Goal: Task Accomplishment & Management: Complete application form

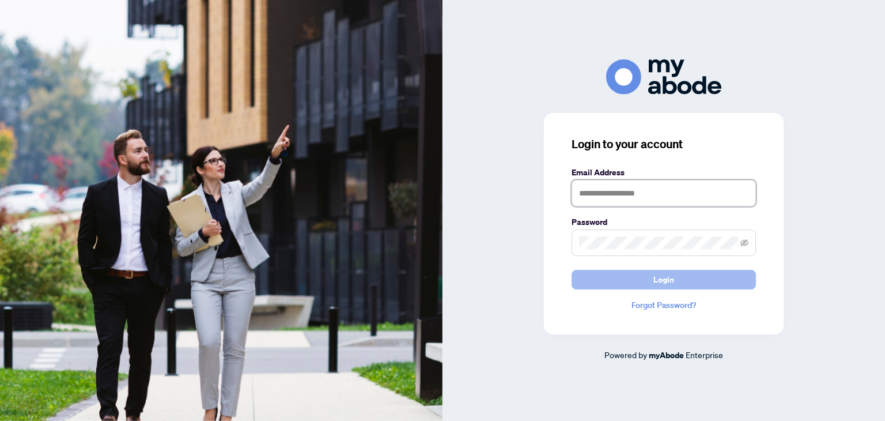
type input "**********"
click at [611, 276] on button "Login" at bounding box center [664, 280] width 184 height 20
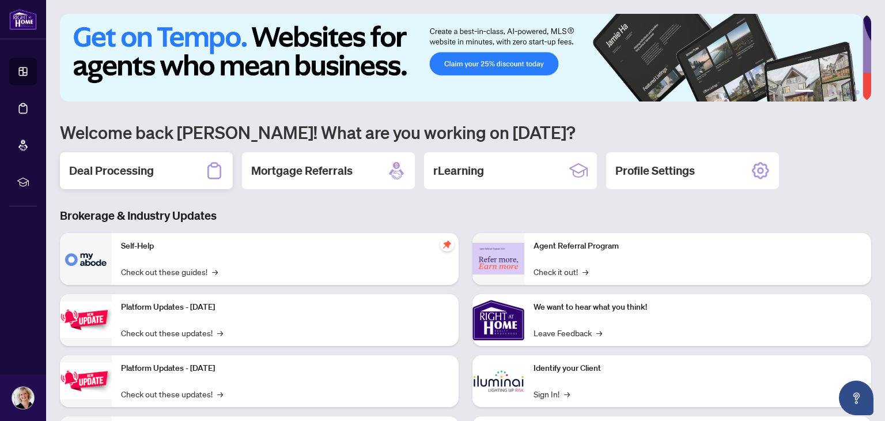
click at [134, 166] on h2 "Deal Processing" at bounding box center [111, 171] width 85 height 16
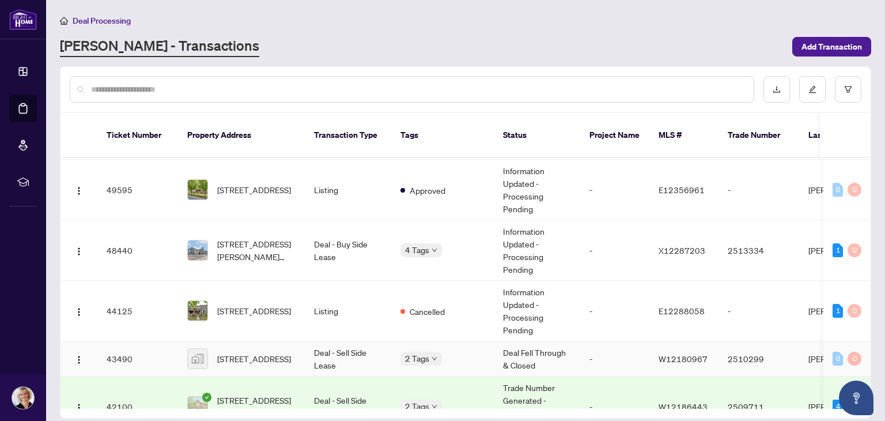
scroll to position [180, 0]
click at [344, 239] on td "Deal - Buy Side Lease" at bounding box center [348, 250] width 86 height 61
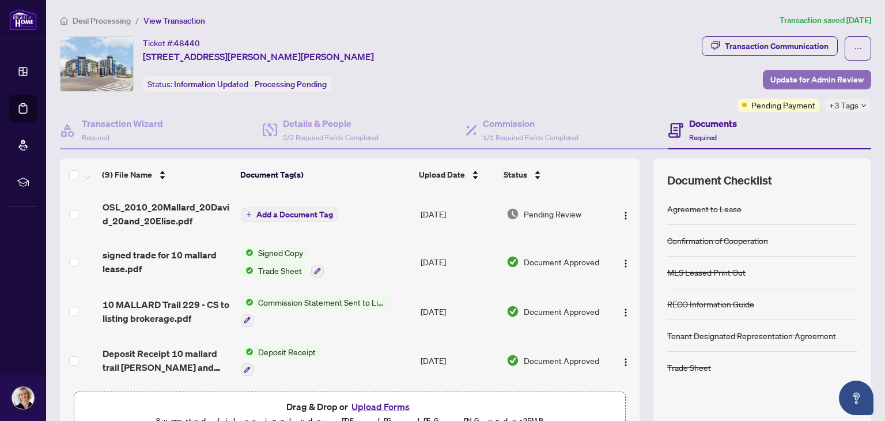
click at [772, 77] on span "Update for Admin Review" at bounding box center [817, 79] width 93 height 18
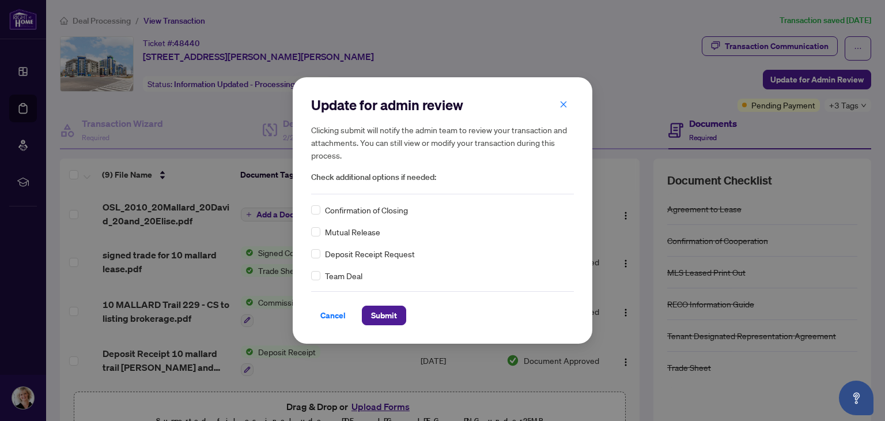
click at [380, 208] on span "Confirmation of Closing" at bounding box center [366, 209] width 83 height 13
click at [382, 315] on span "Submit" at bounding box center [384, 315] width 26 height 18
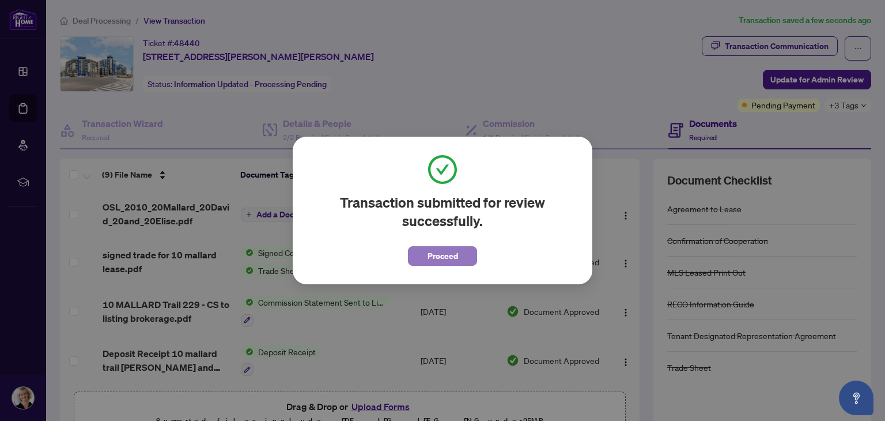
click at [436, 252] on span "Proceed" at bounding box center [443, 256] width 31 height 18
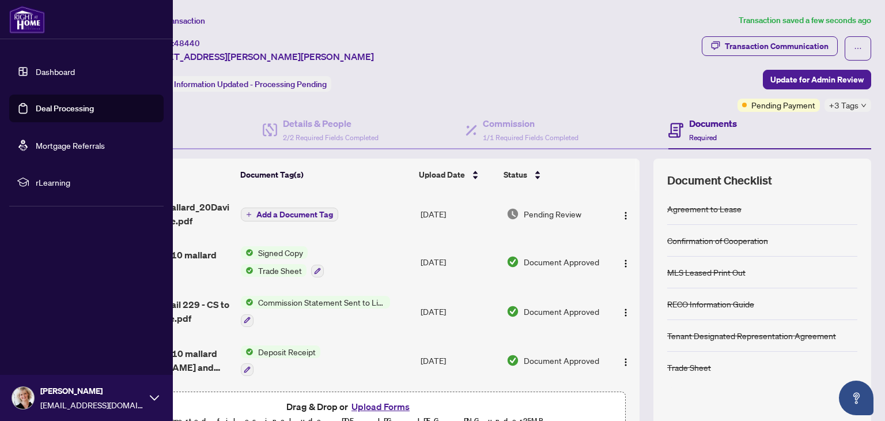
click at [50, 107] on link "Deal Processing" at bounding box center [65, 108] width 58 height 10
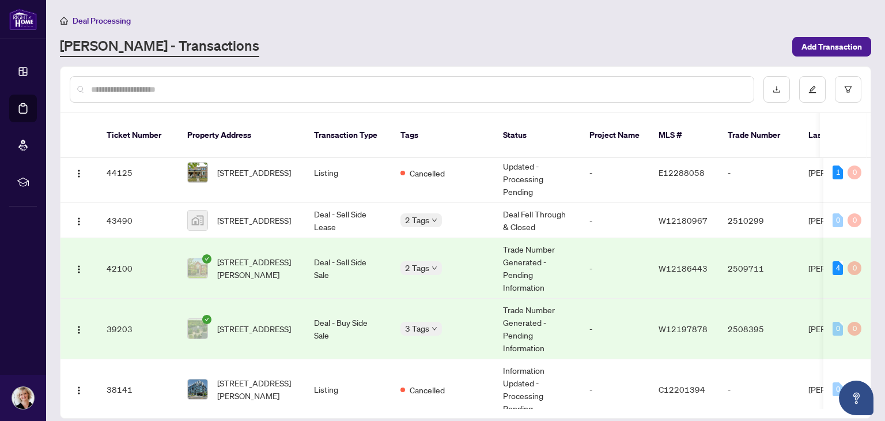
scroll to position [319, 0]
click at [261, 321] on span "[STREET_ADDRESS]" at bounding box center [254, 327] width 74 height 13
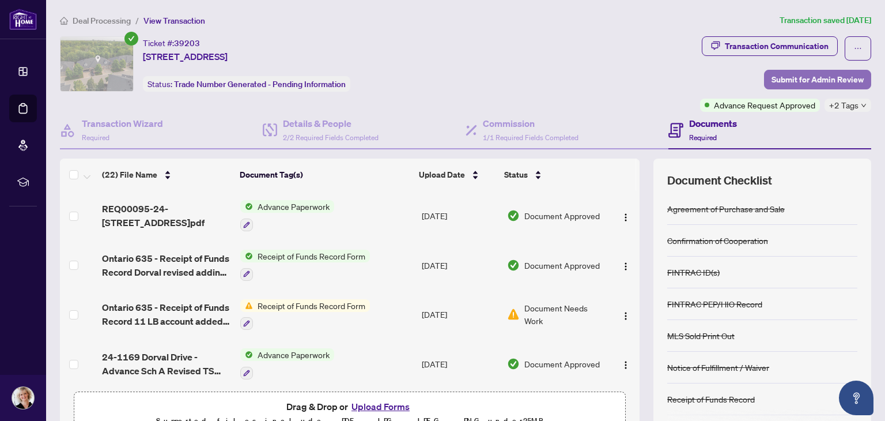
click at [810, 75] on span "Submit for Admin Review" at bounding box center [818, 79] width 92 height 18
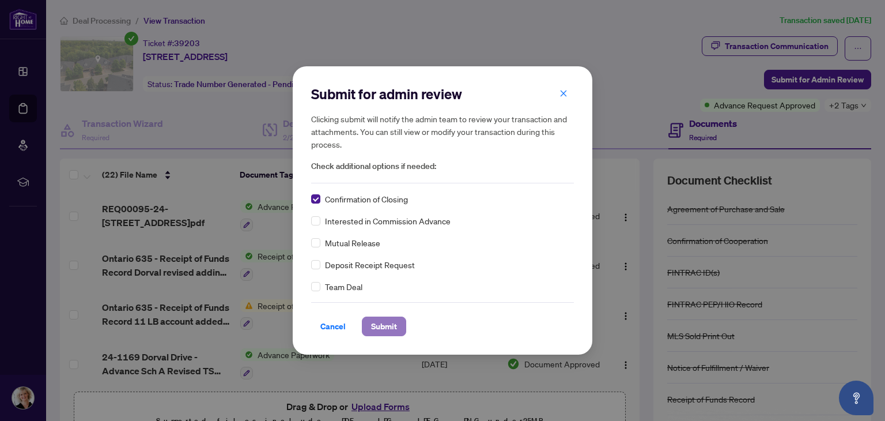
click at [384, 319] on span "Submit" at bounding box center [384, 326] width 26 height 18
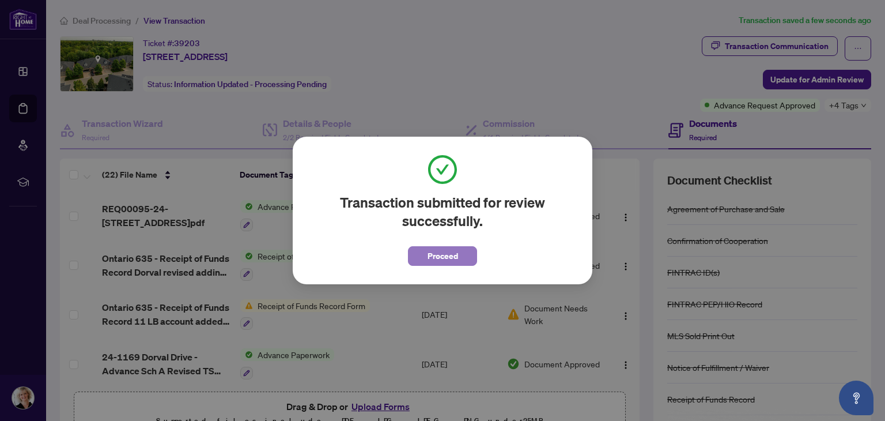
click at [437, 254] on span "Proceed" at bounding box center [443, 256] width 31 height 18
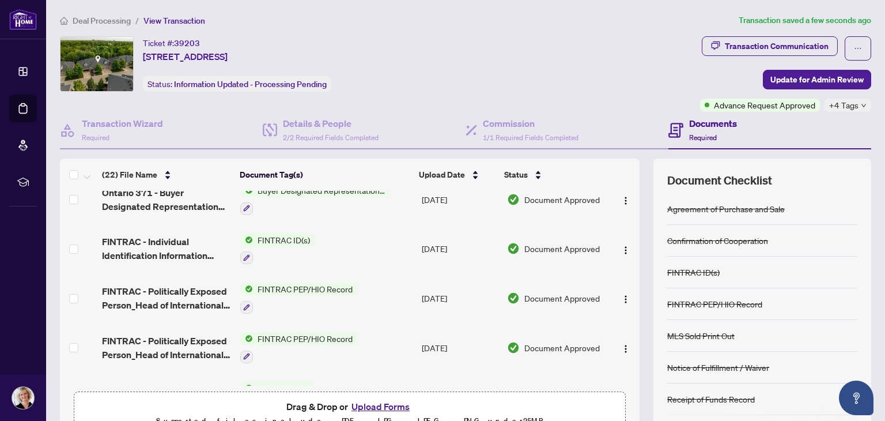
scroll to position [877, 0]
